Goal: Find specific page/section: Find specific page/section

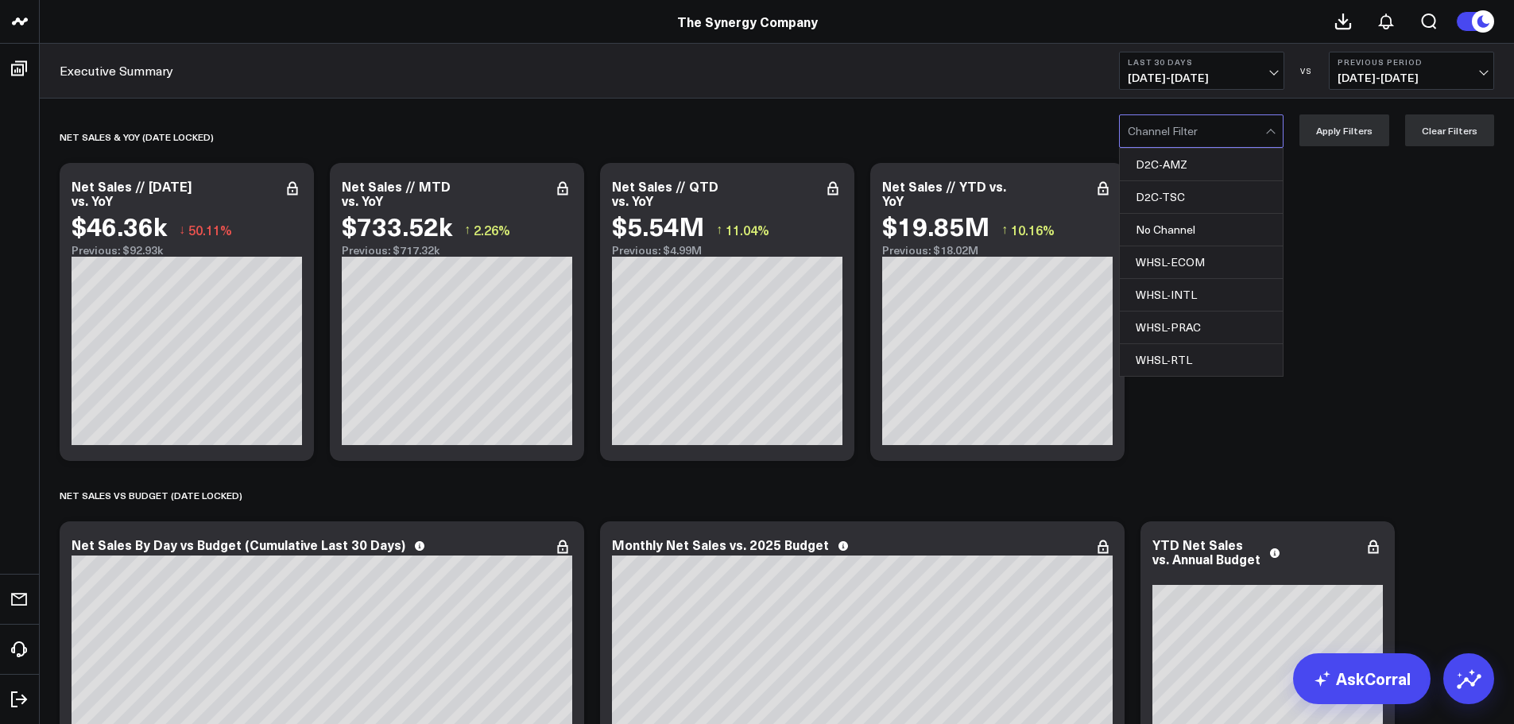
click at [1279, 126] on div at bounding box center [1272, 131] width 14 height 32
click at [1231, 259] on div "WHSL-ECOM" at bounding box center [1201, 262] width 163 height 33
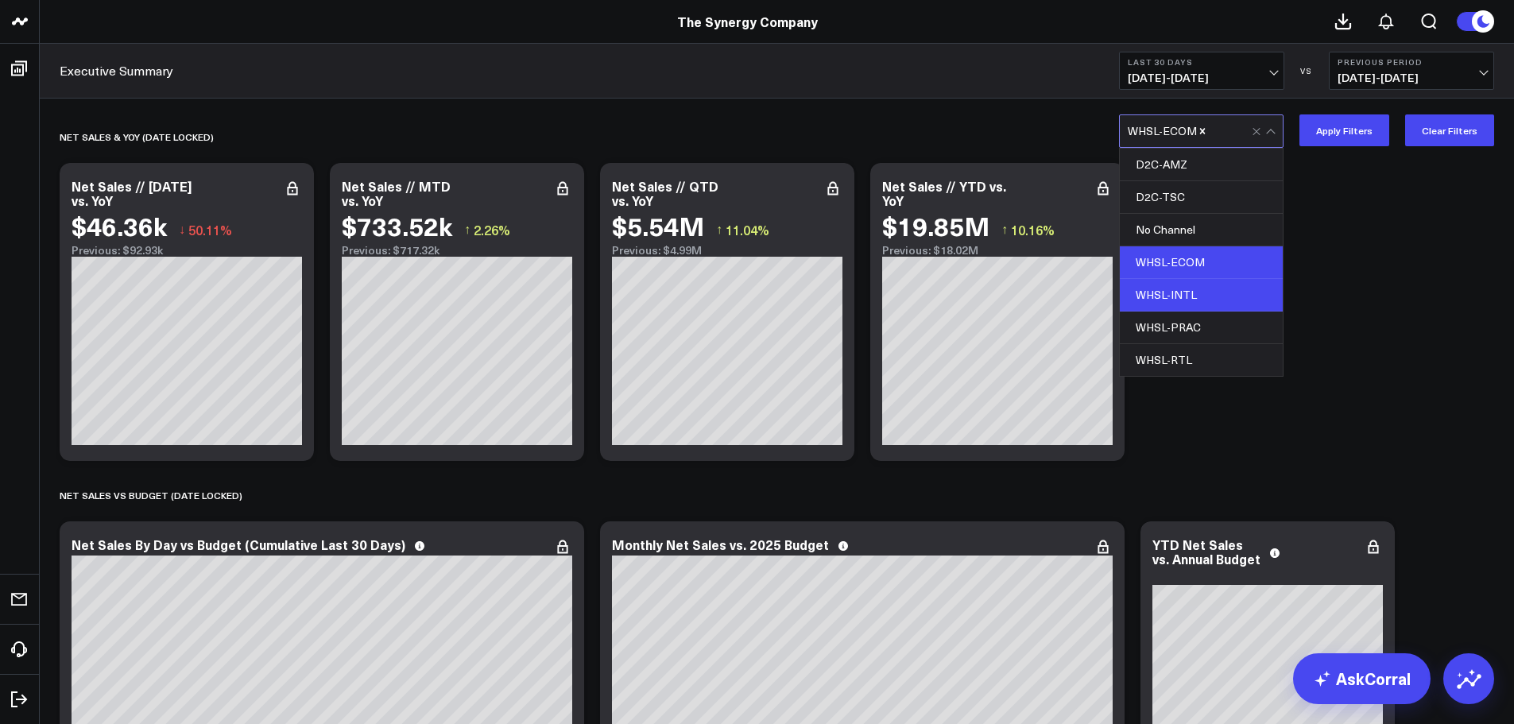
click at [1197, 296] on div "WHSL-INTL" at bounding box center [1201, 295] width 163 height 33
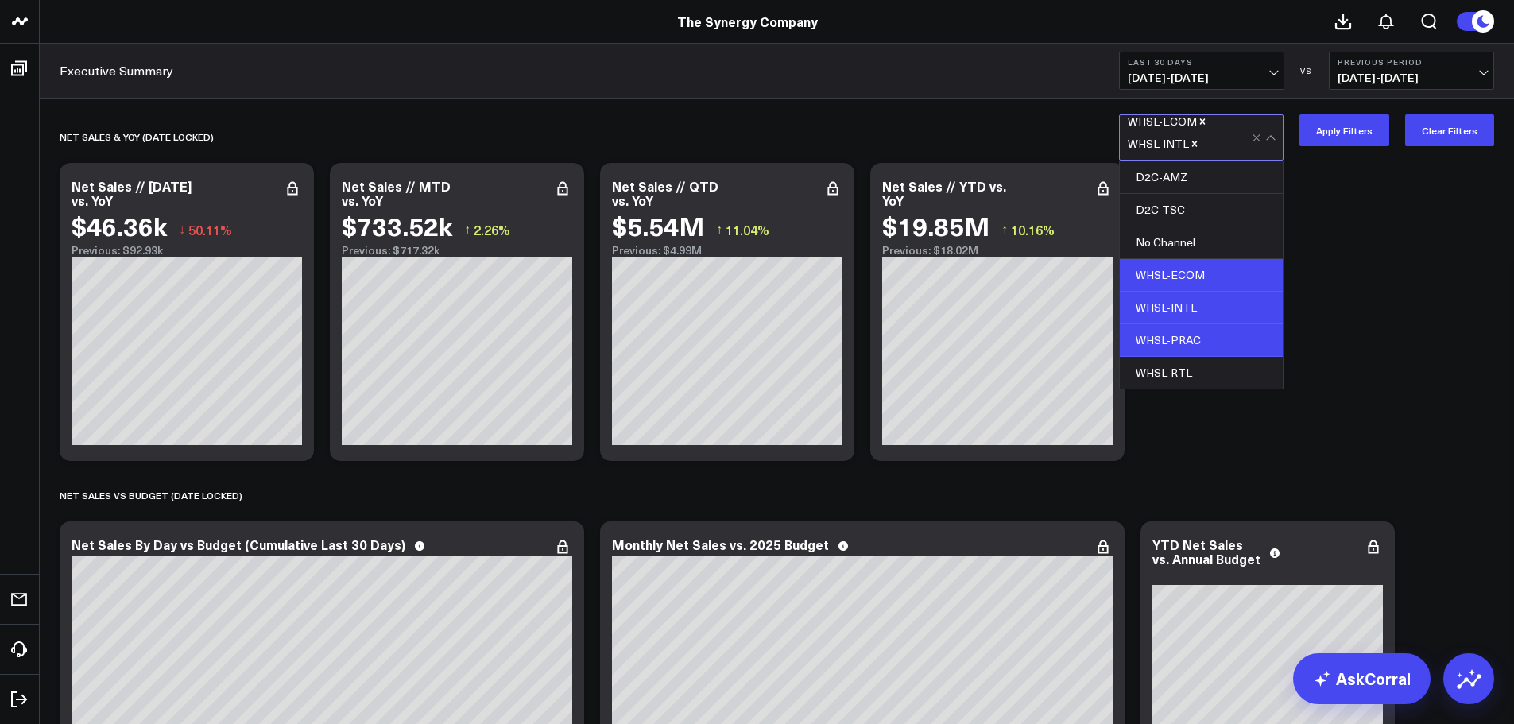
click at [1193, 339] on div "WHSL-PRAC" at bounding box center [1201, 340] width 163 height 33
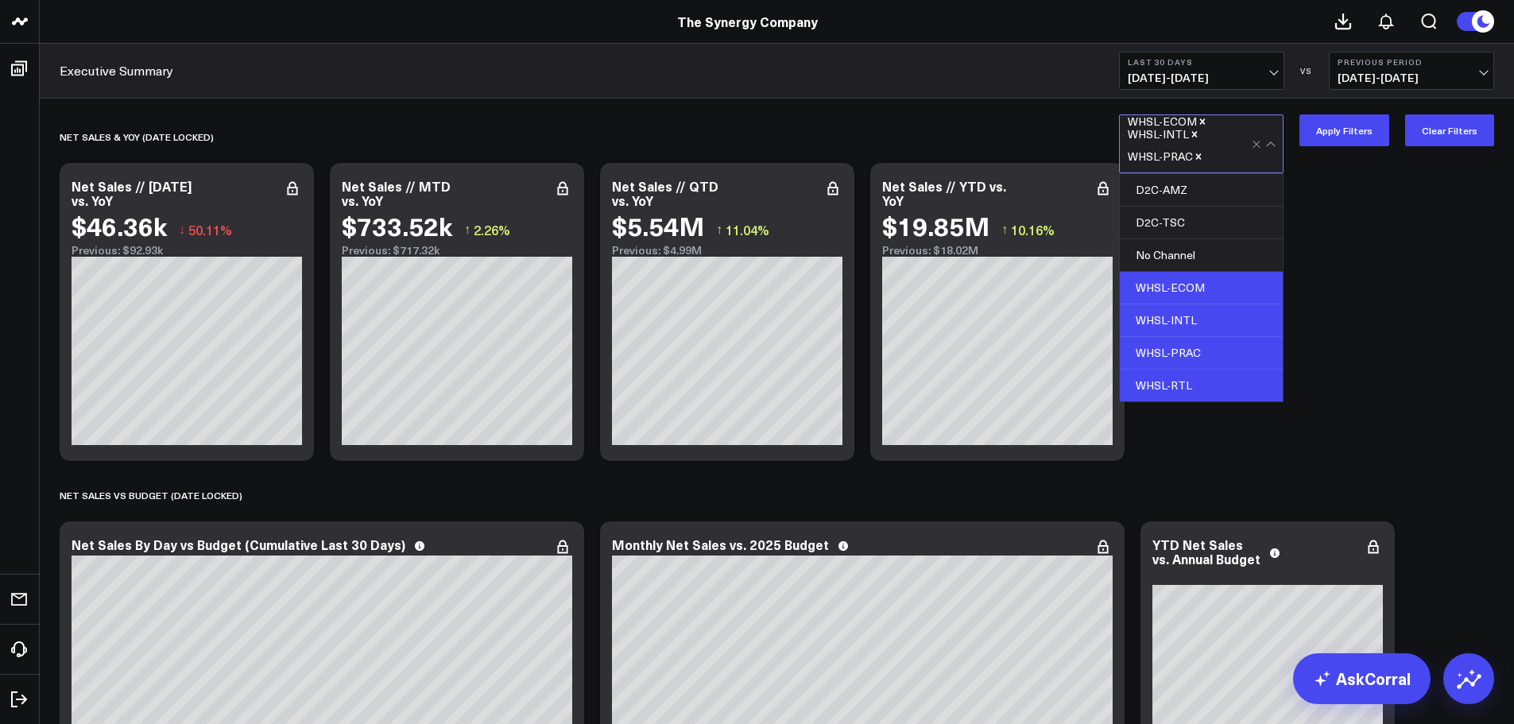
click at [1186, 380] on div "WHSL-RTL" at bounding box center [1201, 385] width 163 height 32
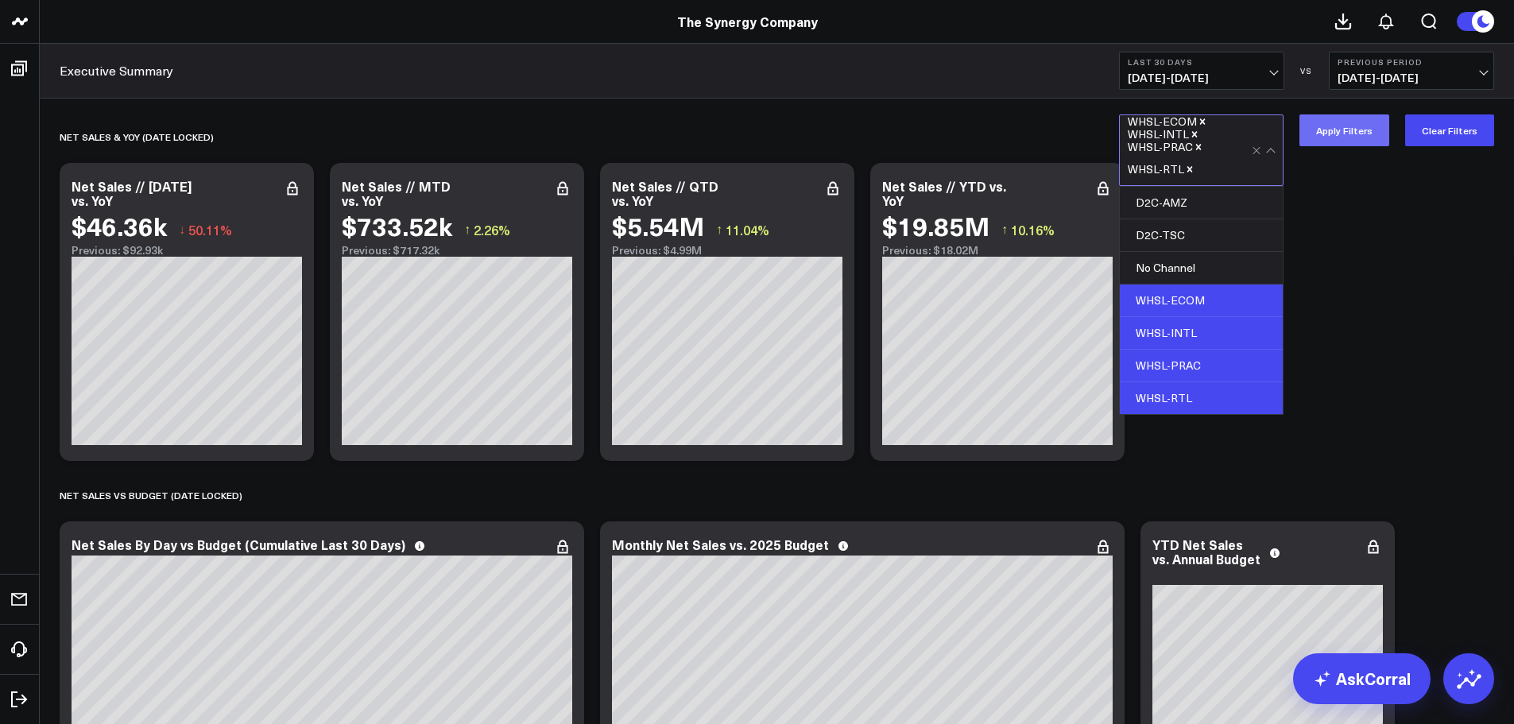
click at [1350, 122] on button "Apply Filters" at bounding box center [1344, 130] width 90 height 32
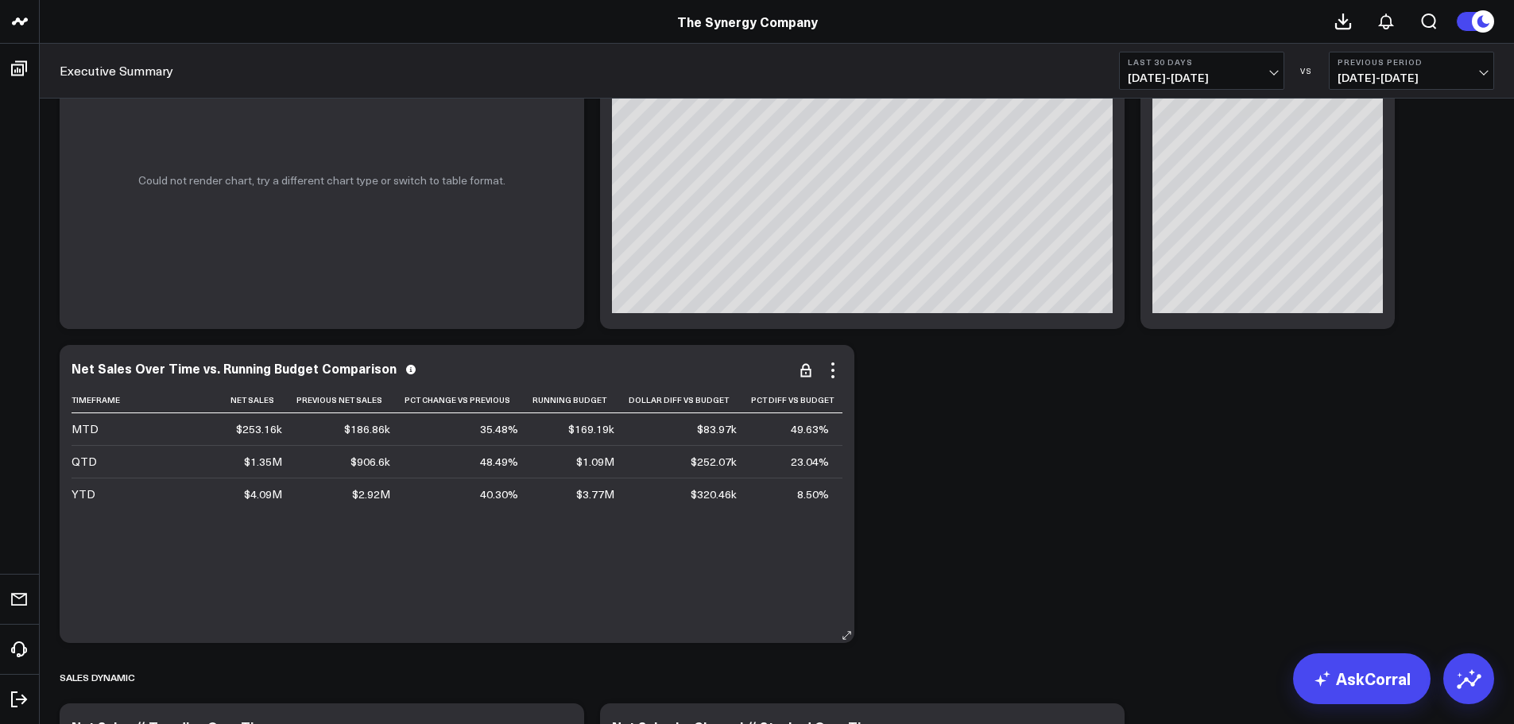
scroll to position [397, 0]
